Goal: Task Accomplishment & Management: Use online tool/utility

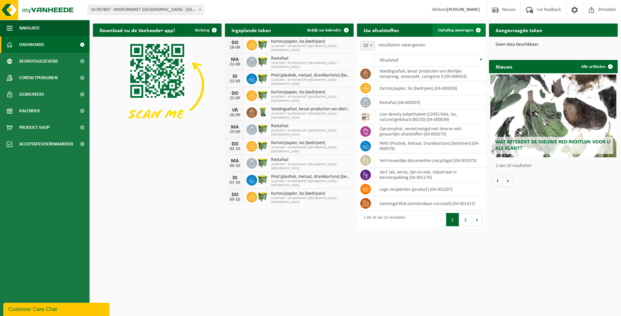
click at [464, 30] on span "Ophaling aanvragen" at bounding box center [455, 30] width 35 height 4
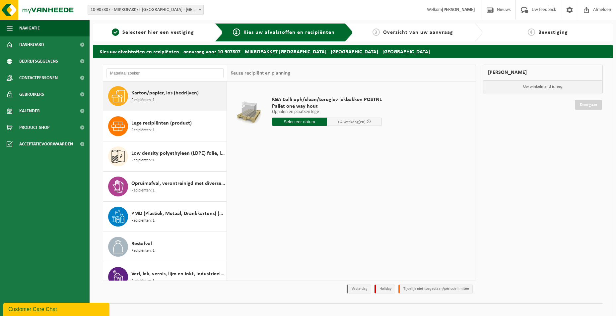
scroll to position [132, 0]
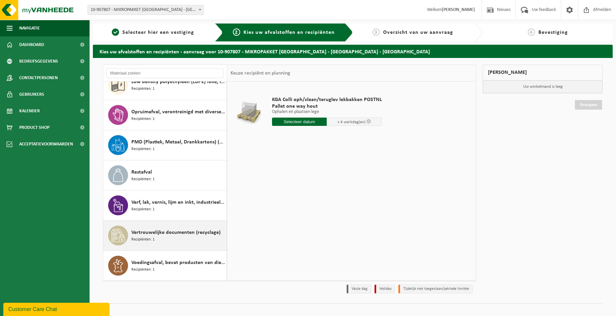
click at [150, 242] on span "Recipiënten: 1" at bounding box center [142, 240] width 23 height 6
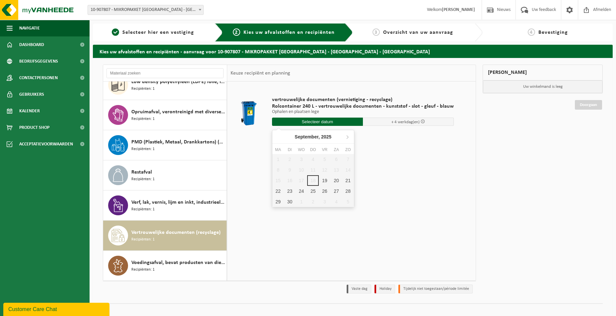
click at [316, 122] on input "text" at bounding box center [317, 122] width 91 height 8
click at [322, 179] on div "19" at bounding box center [325, 180] width 12 height 11
type input "Van 2025-09-19"
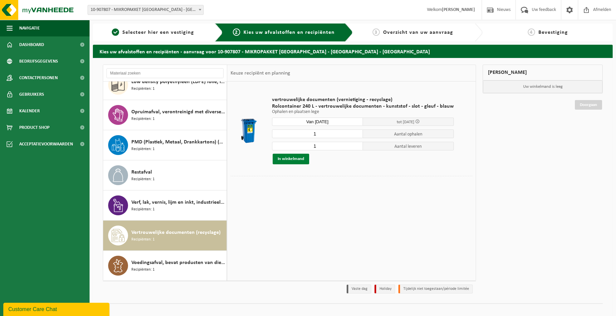
click at [291, 161] on button "In winkelmand" at bounding box center [291, 159] width 36 height 11
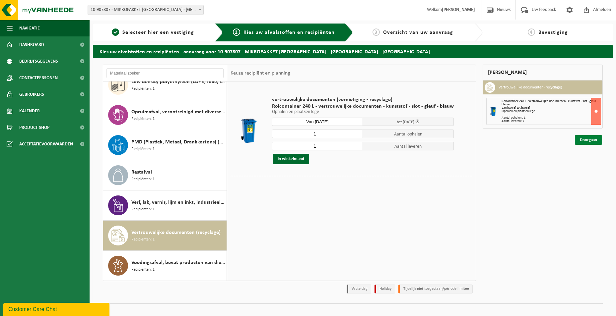
click at [582, 142] on link "Doorgaan" at bounding box center [588, 140] width 27 height 10
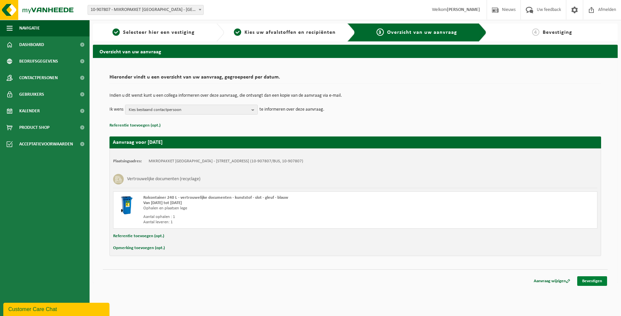
click at [594, 281] on link "Bevestigen" at bounding box center [592, 282] width 30 height 10
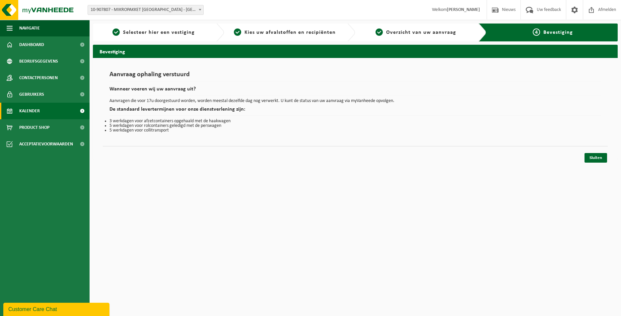
click at [43, 112] on link "Kalender" at bounding box center [45, 111] width 90 height 17
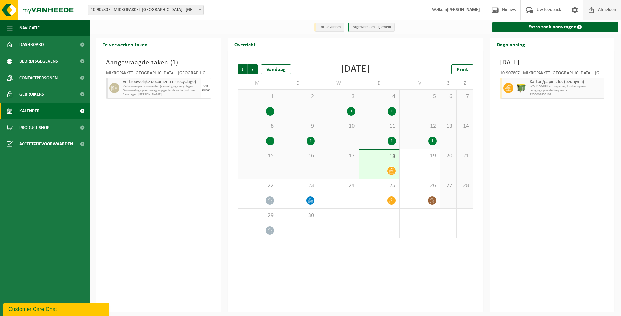
click at [610, 11] on span "Afmelden" at bounding box center [606, 10] width 21 height 20
